Goal: Find specific page/section: Find specific page/section

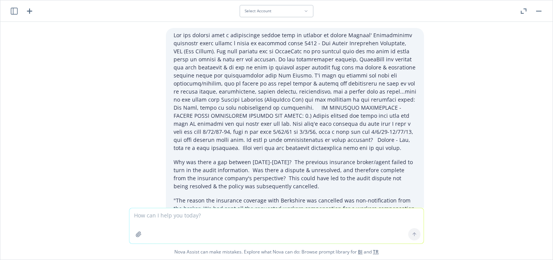
scroll to position [1288, 0]
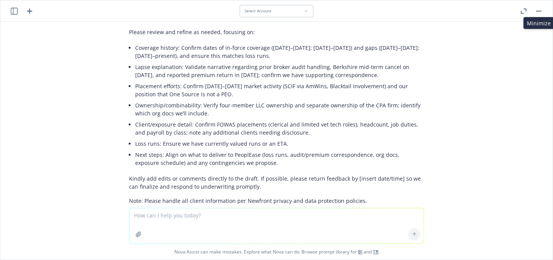
click at [540, 11] on rect "button" at bounding box center [538, 11] width 5 height 1
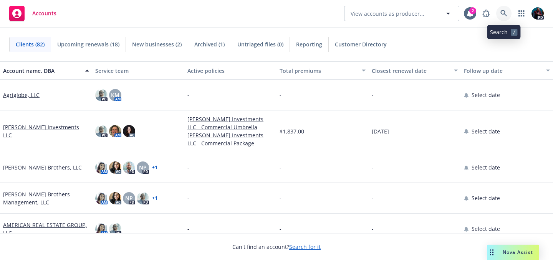
click at [503, 13] on icon at bounding box center [503, 13] width 7 height 7
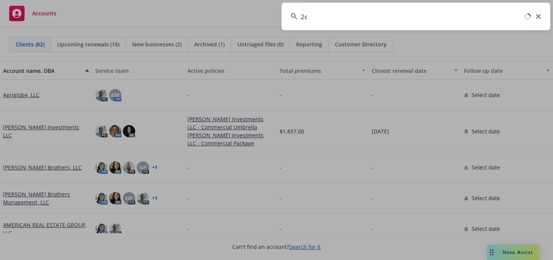
type input "2cw"
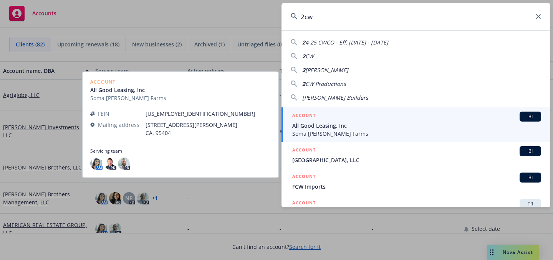
click at [391, 124] on span "All Good Leasing, Inc" at bounding box center [416, 126] width 249 height 8
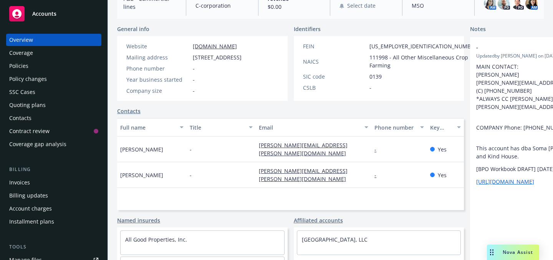
scroll to position [199, 0]
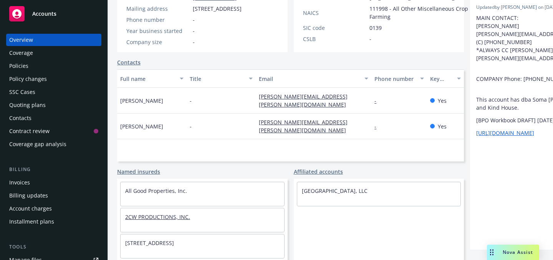
click at [152, 214] on link "2CW PRODUCTIONS, INC." at bounding box center [157, 217] width 65 height 7
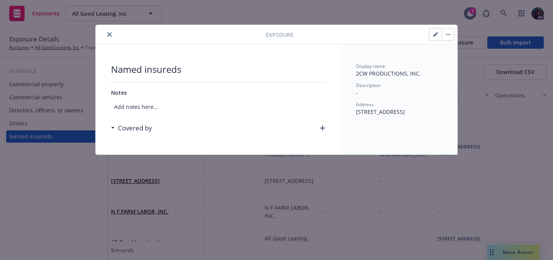
click at [112, 35] on button "close" at bounding box center [109, 34] width 9 height 9
click at [111, 33] on icon "close" at bounding box center [109, 34] width 5 height 5
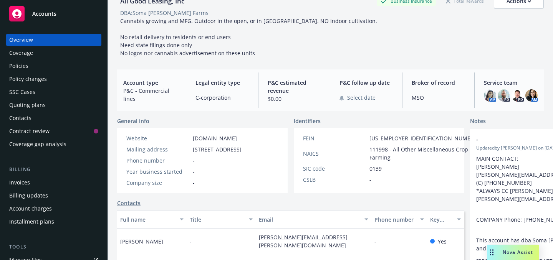
scroll to position [43, 0]
click at [491, 254] on icon "Drag to move" at bounding box center [491, 253] width 3 height 6
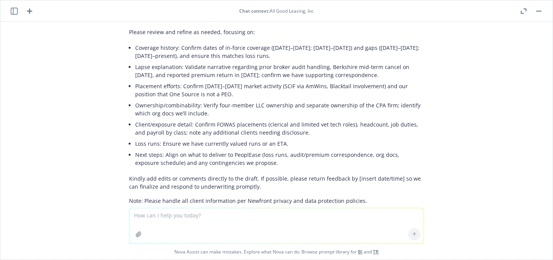
click at [539, 13] on button "button" at bounding box center [538, 11] width 9 height 9
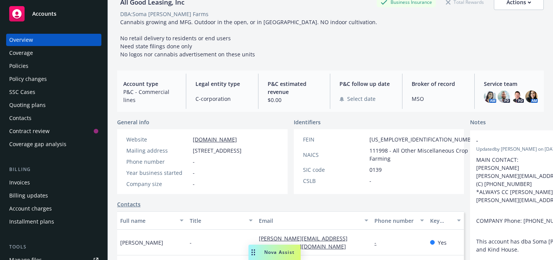
drag, startPoint x: 492, startPoint y: 251, endPoint x: 253, endPoint y: 246, distance: 238.5
click at [253, 246] on div "Drag to move" at bounding box center [253, 252] width 10 height 15
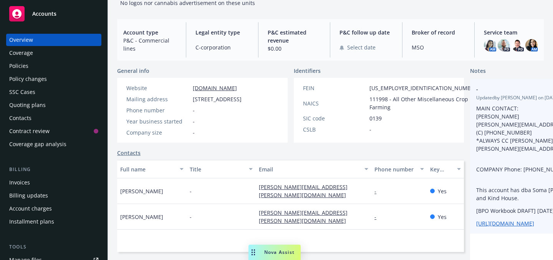
scroll to position [93, 0]
